Goal: Check status: Check status

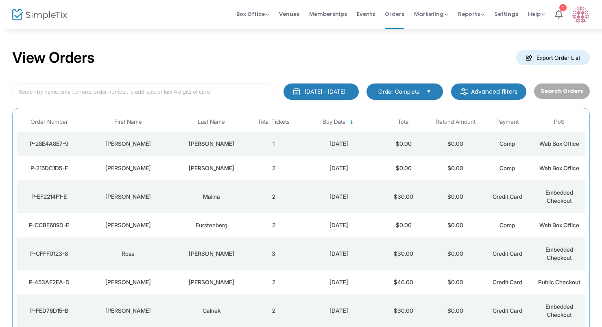
click at [197, 167] on div "Wells" at bounding box center [211, 168] width 69 height 8
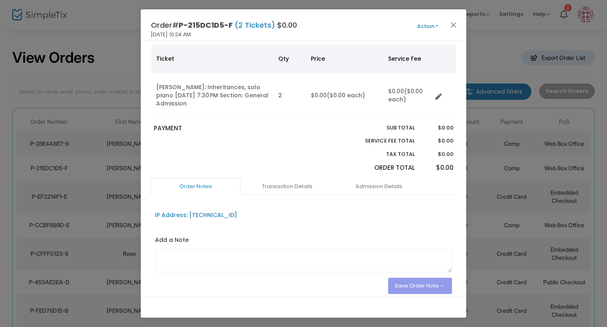
scroll to position [88, 0]
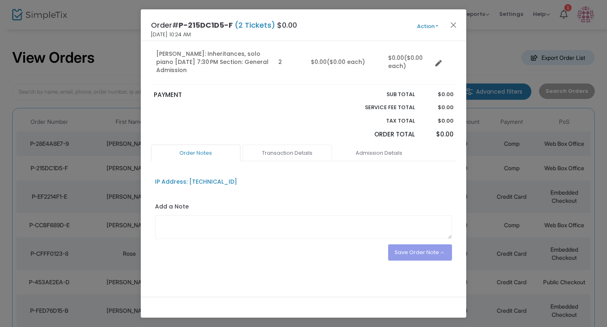
click at [284, 153] on link "Transaction Details" at bounding box center [288, 152] width 90 height 17
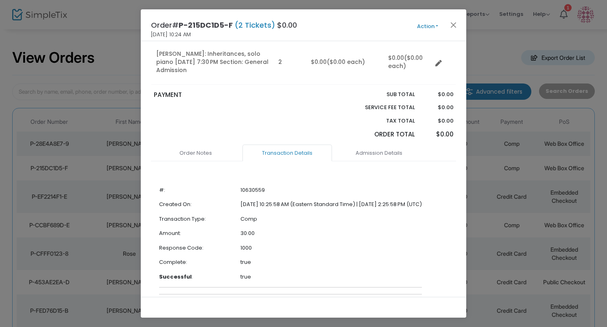
scroll to position [123, 0]
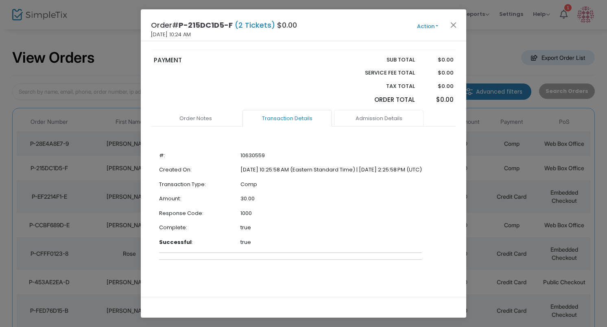
click at [382, 118] on link "Admission Details" at bounding box center [379, 118] width 90 height 17
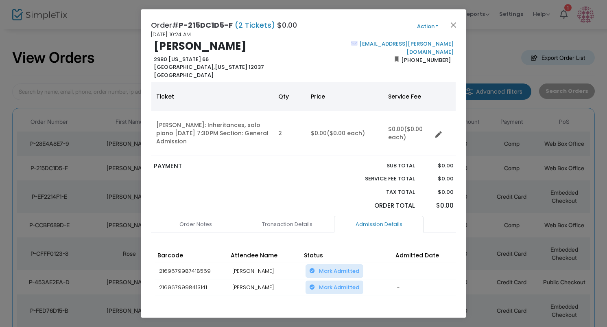
scroll to position [0, 0]
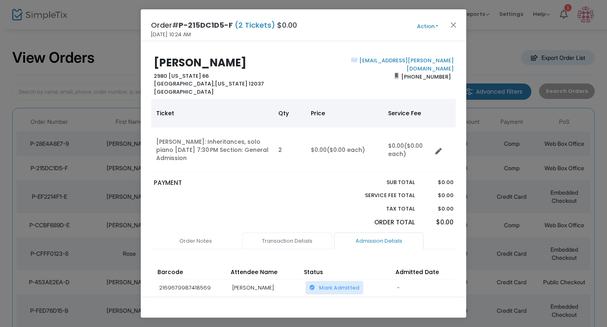
click at [294, 233] on link "Transaction Details" at bounding box center [288, 240] width 90 height 17
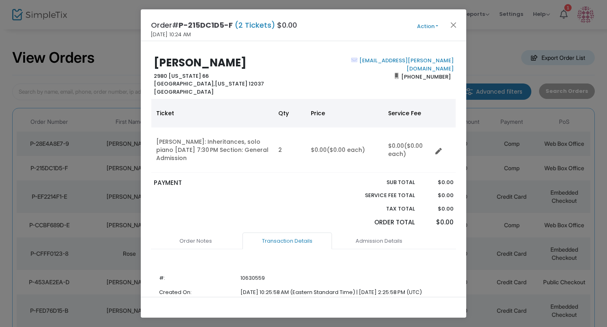
scroll to position [123, 0]
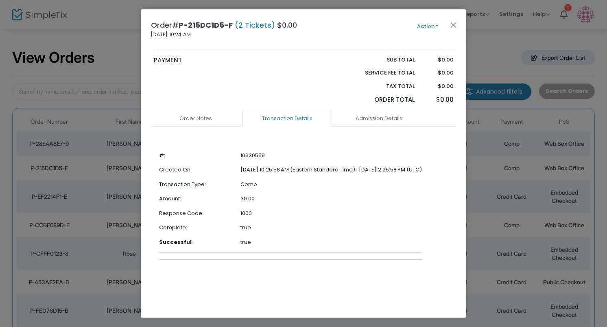
click at [459, 24] on span "Action Mark Admitted Edit Order Edit Attendee Details Add Another Ticket Print …" at bounding box center [443, 25] width 47 height 9
click at [455, 25] on button "Close" at bounding box center [454, 25] width 11 height 11
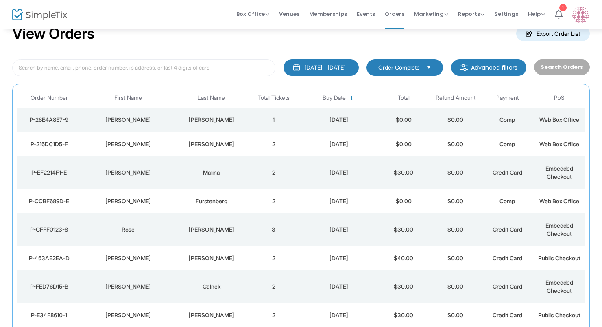
scroll to position [24, 0]
click at [245, 131] on td "Grossman" at bounding box center [211, 119] width 73 height 24
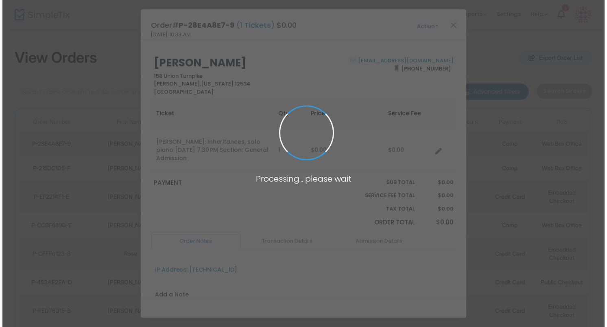
scroll to position [0, 0]
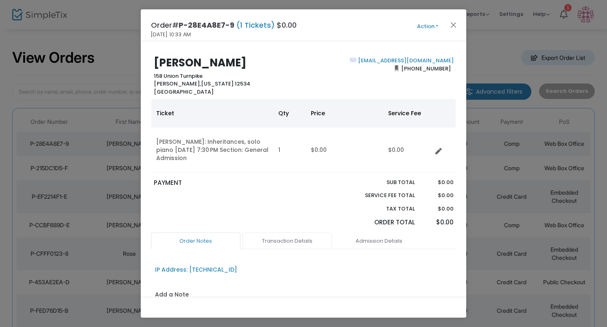
click at [274, 244] on link "Transaction Details" at bounding box center [288, 240] width 90 height 17
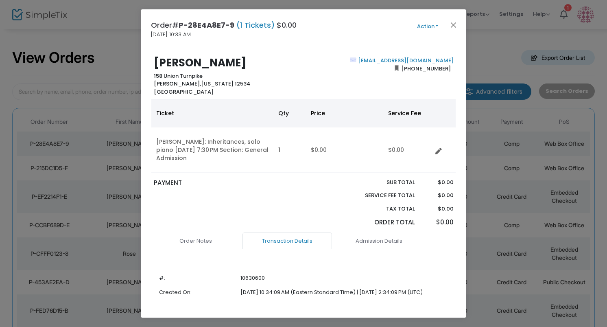
scroll to position [123, 0]
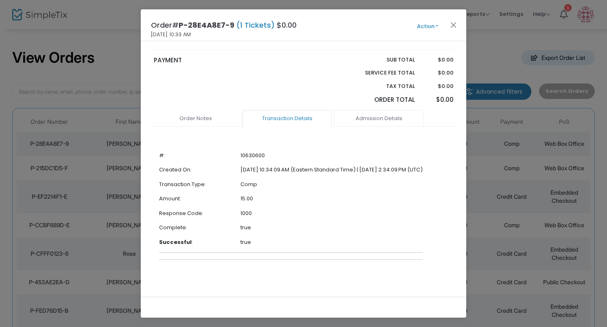
click at [363, 122] on link "Admission Details" at bounding box center [379, 118] width 90 height 17
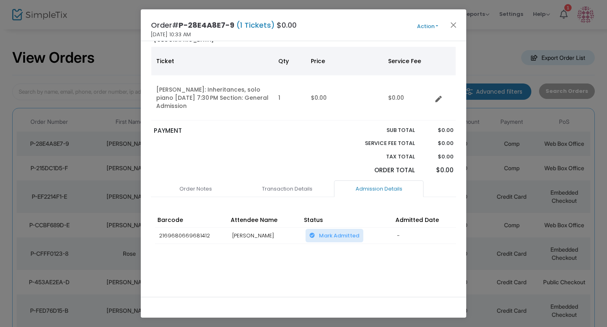
scroll to position [0, 0]
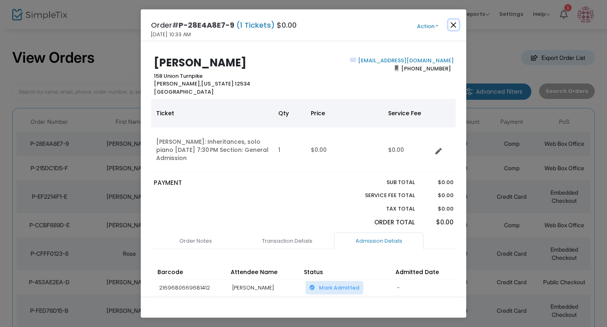
click at [452, 24] on button "Close" at bounding box center [454, 25] width 11 height 11
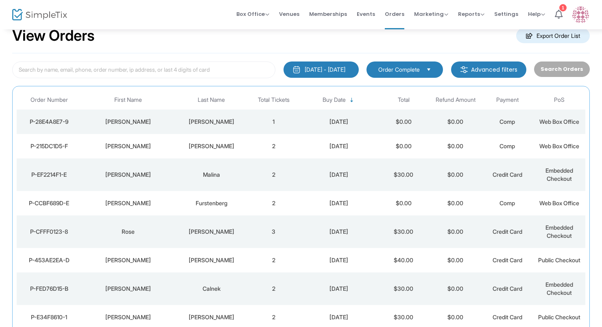
scroll to position [24, 0]
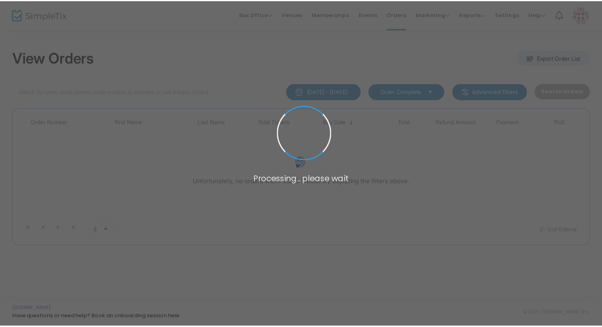
scroll to position [24, 0]
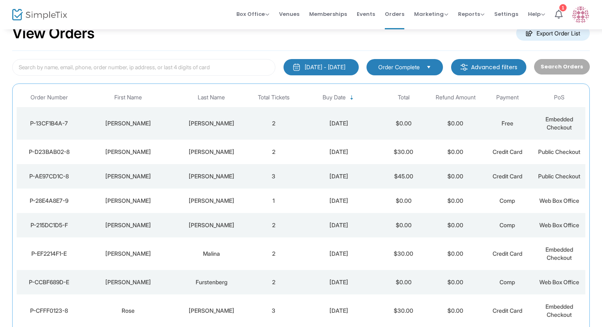
click at [176, 153] on td "Gilbert" at bounding box center [211, 152] width 73 height 24
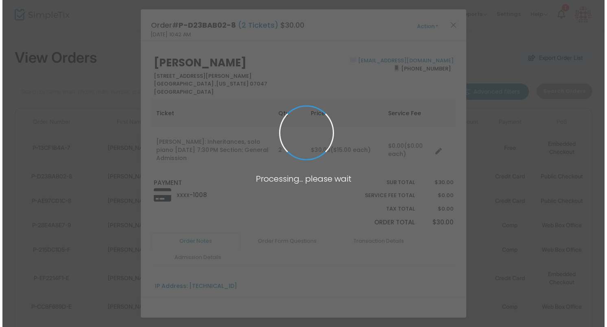
scroll to position [0, 0]
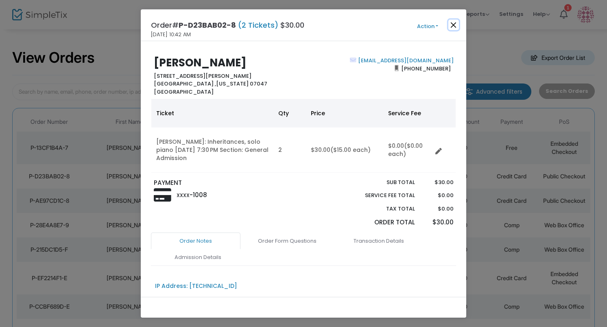
click at [453, 24] on button "Close" at bounding box center [454, 25] width 11 height 11
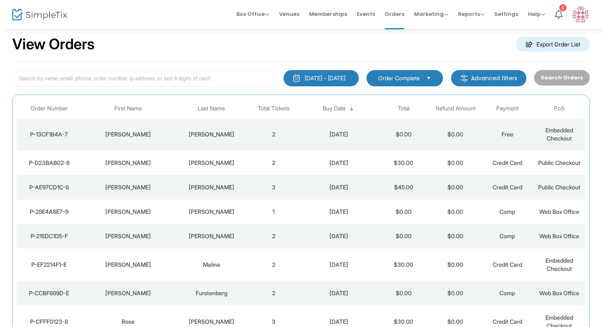
scroll to position [24, 0]
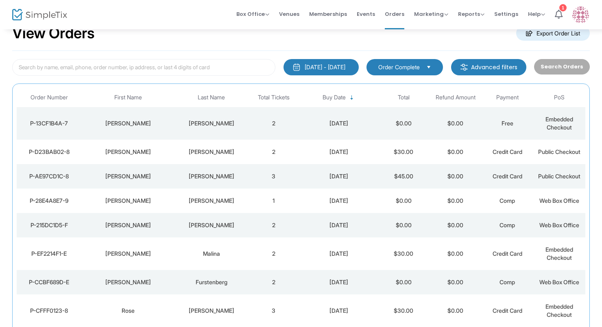
click at [247, 118] on td "Hurley" at bounding box center [211, 123] width 73 height 33
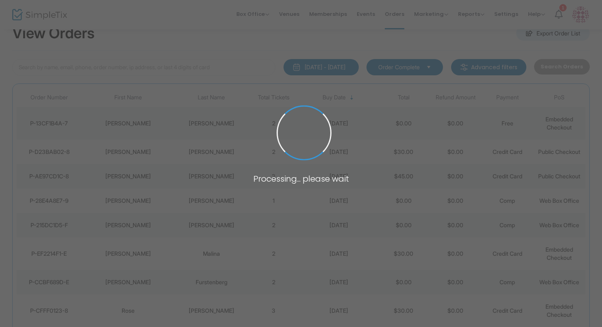
scroll to position [0, 0]
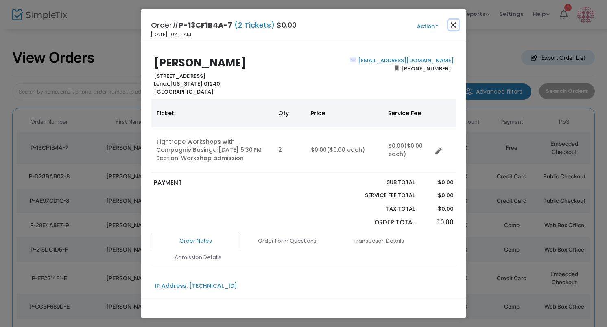
click at [453, 23] on button "Close" at bounding box center [454, 25] width 11 height 11
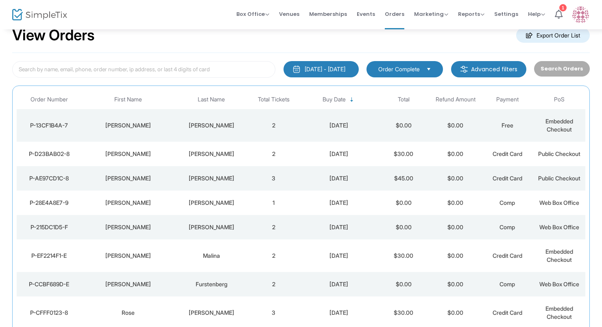
scroll to position [24, 0]
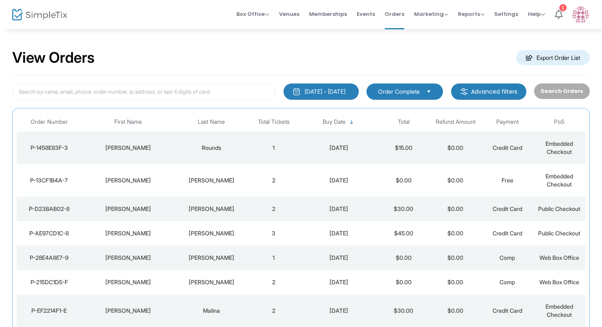
click at [181, 148] on div "Rounds" at bounding box center [211, 148] width 69 height 8
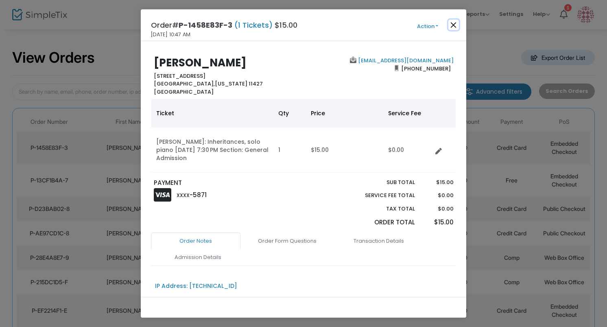
click at [453, 24] on button "Close" at bounding box center [454, 25] width 11 height 11
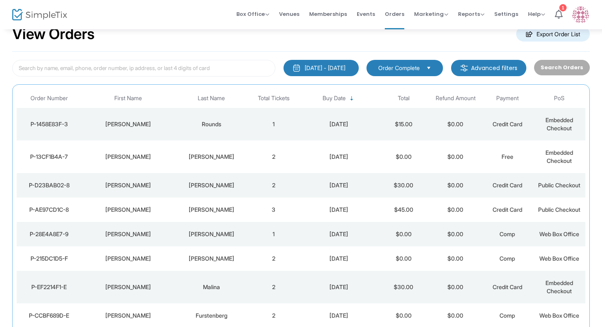
scroll to position [24, 0]
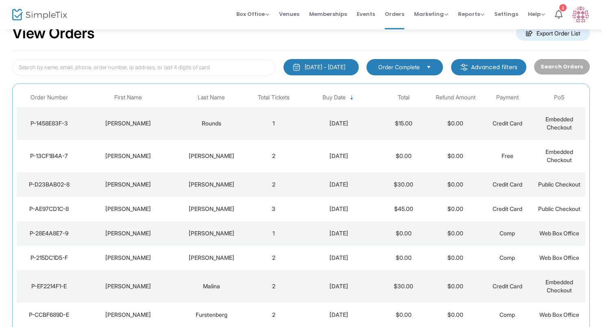
click at [57, 18] on img at bounding box center [39, 15] width 55 height 12
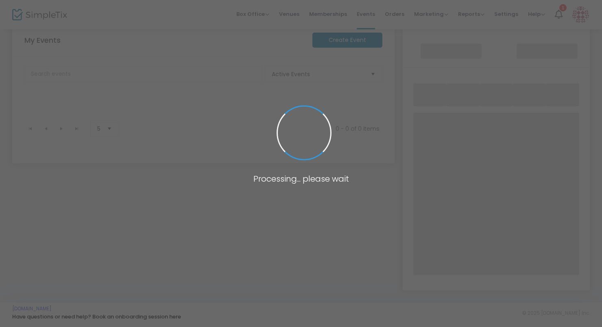
scroll to position [130, 0]
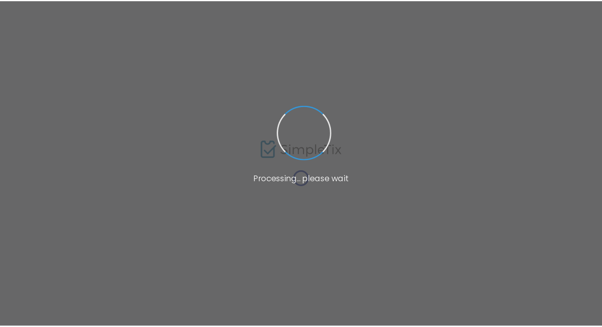
scroll to position [130, 0]
